Goal: Transaction & Acquisition: Subscribe to service/newsletter

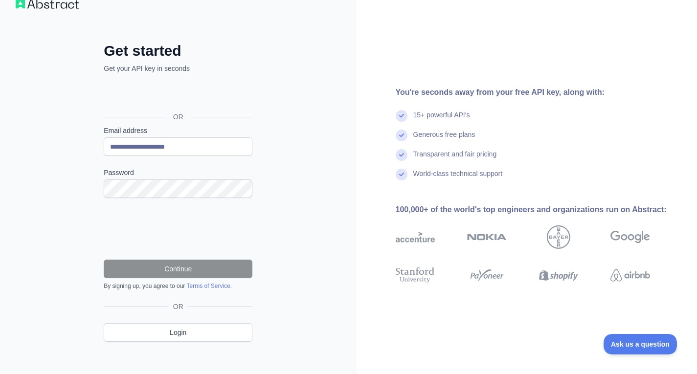
scroll to position [26, 0]
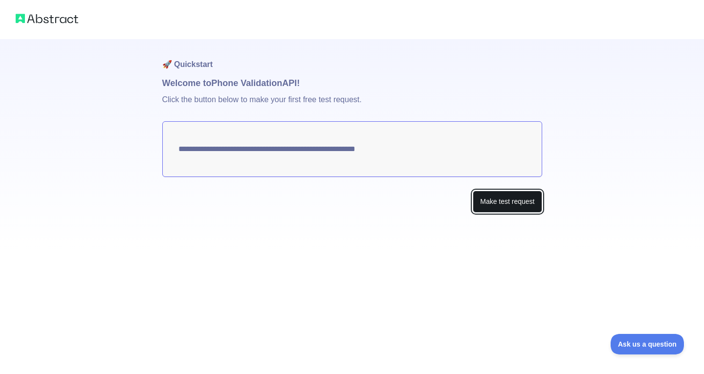
click at [492, 203] on button "Make test request" at bounding box center [507, 202] width 69 height 22
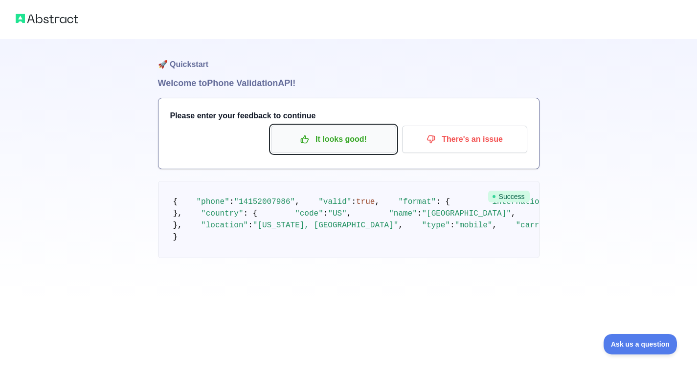
click at [351, 141] on p "It looks good!" at bounding box center [333, 139] width 111 height 17
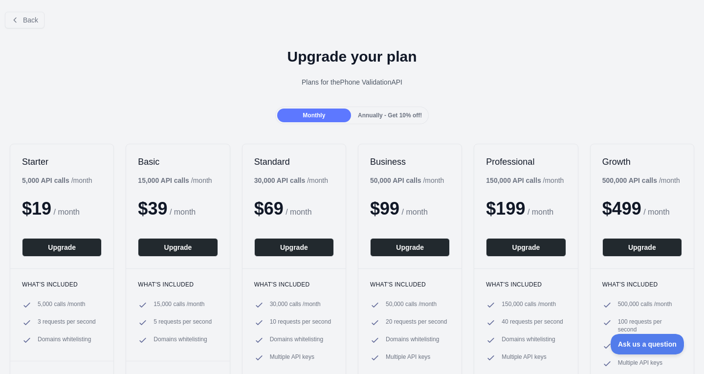
click at [390, 118] on span "Annually - Get 10% off!" at bounding box center [390, 115] width 64 height 7
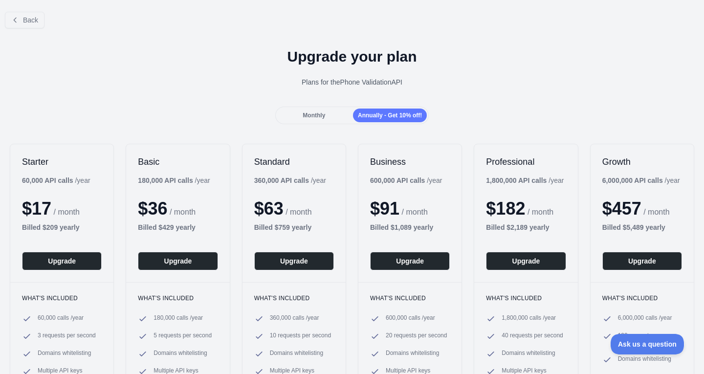
click at [335, 117] on div "Monthly" at bounding box center [314, 116] width 74 height 14
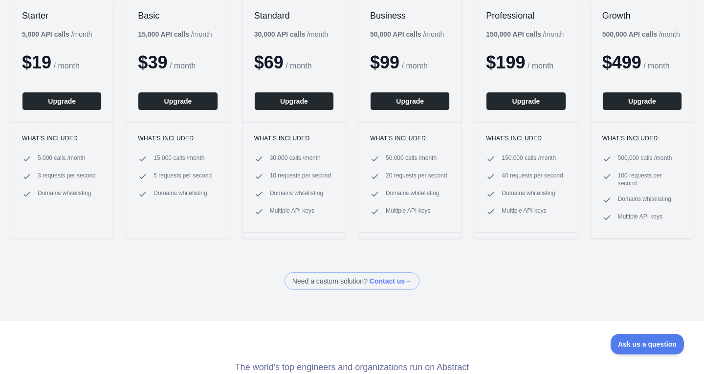
scroll to position [49, 0]
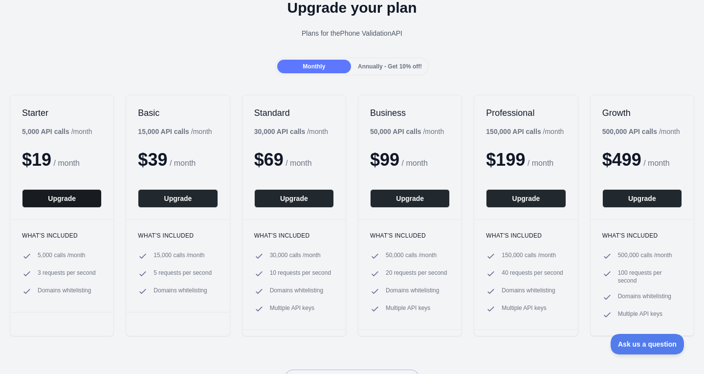
click at [79, 196] on button "Upgrade" at bounding box center [62, 198] width 80 height 19
